Goal: Task Accomplishment & Management: Manage account settings

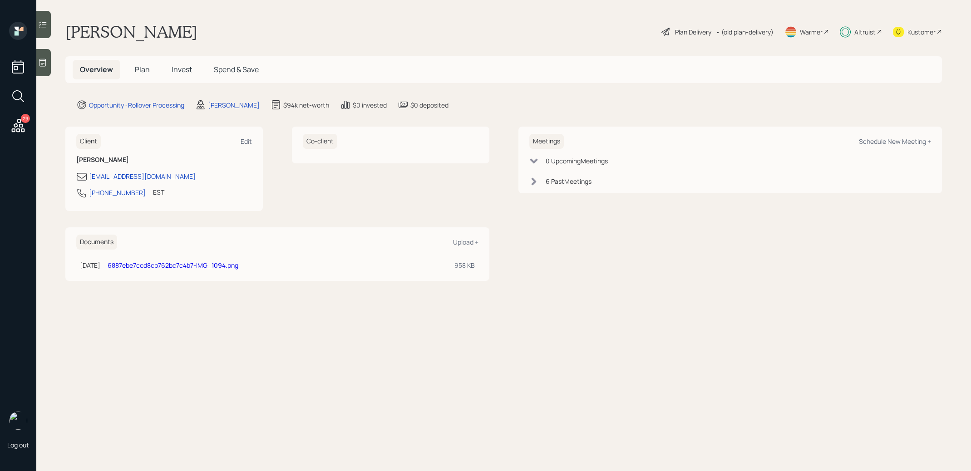
click at [182, 65] on span "Invest" at bounding box center [182, 69] width 20 height 10
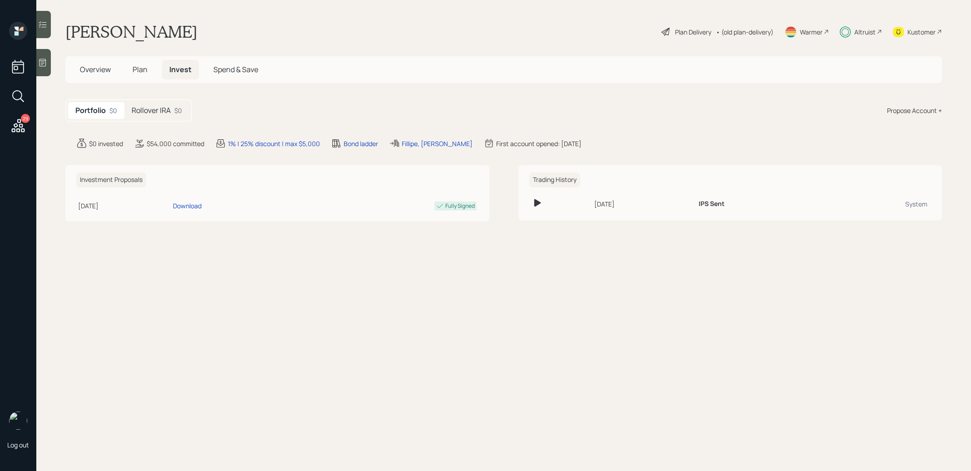
click at [162, 103] on div "Rollover IRA $0" at bounding box center [156, 110] width 65 height 17
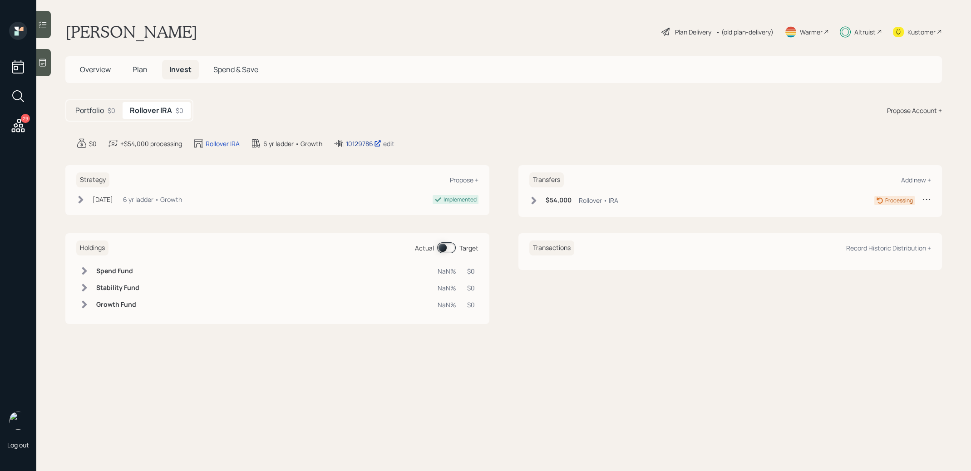
click at [362, 142] on div "10129786" at bounding box center [363, 144] width 35 height 10
click at [141, 65] on span "Plan" at bounding box center [140, 69] width 15 height 10
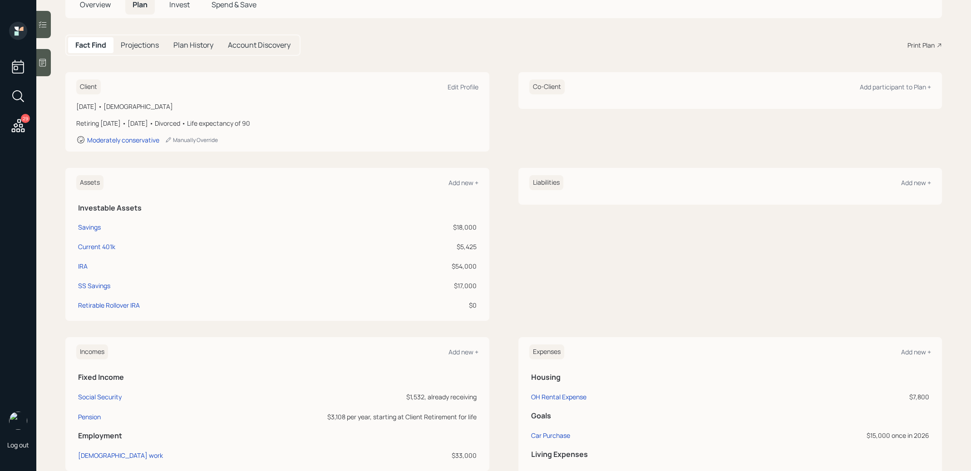
scroll to position [74, 0]
